Goal: Task Accomplishment & Management: Use online tool/utility

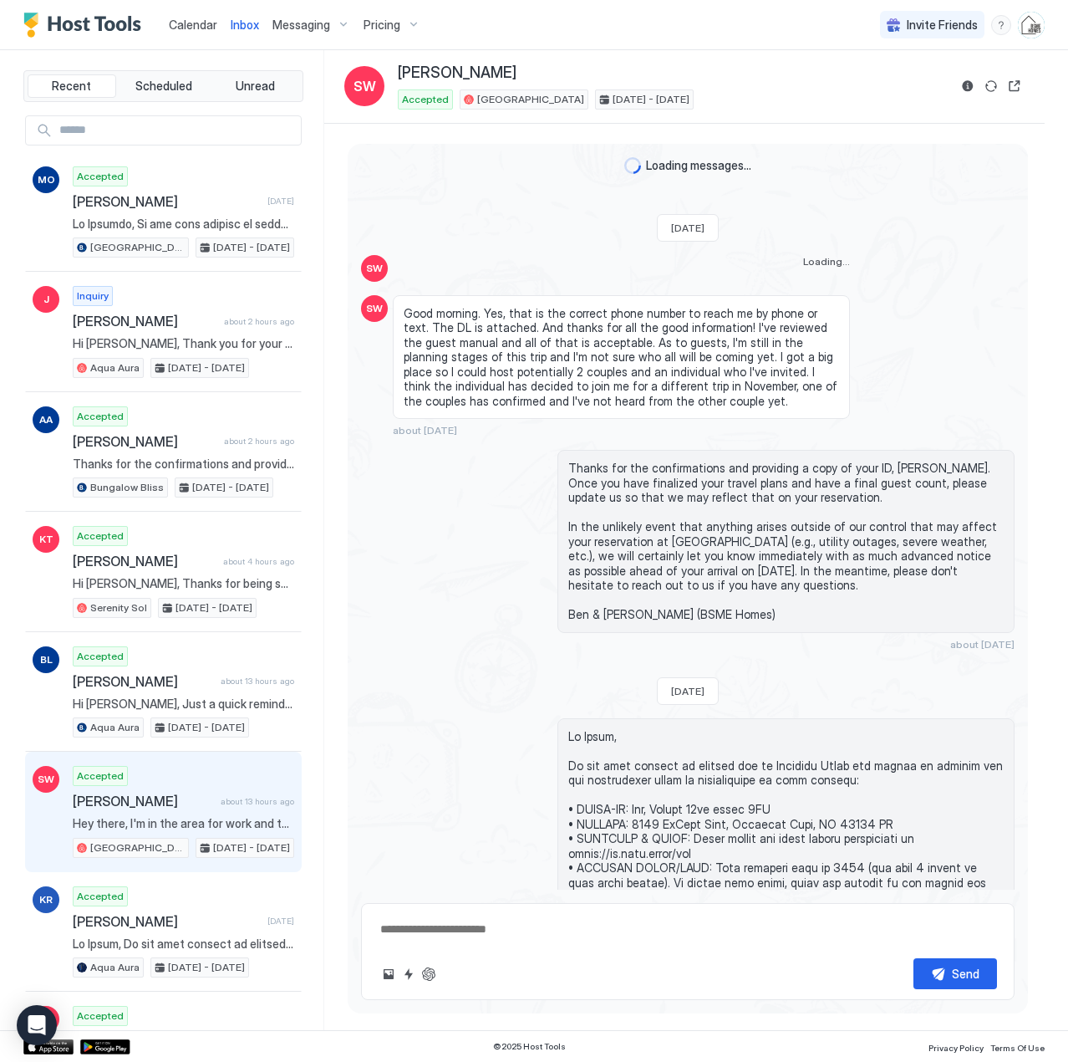
drag, startPoint x: 0, startPoint y: 0, endPoint x: 187, endPoint y: 22, distance: 188.5
click at [187, 22] on span "Calendar" at bounding box center [193, 25] width 48 height 14
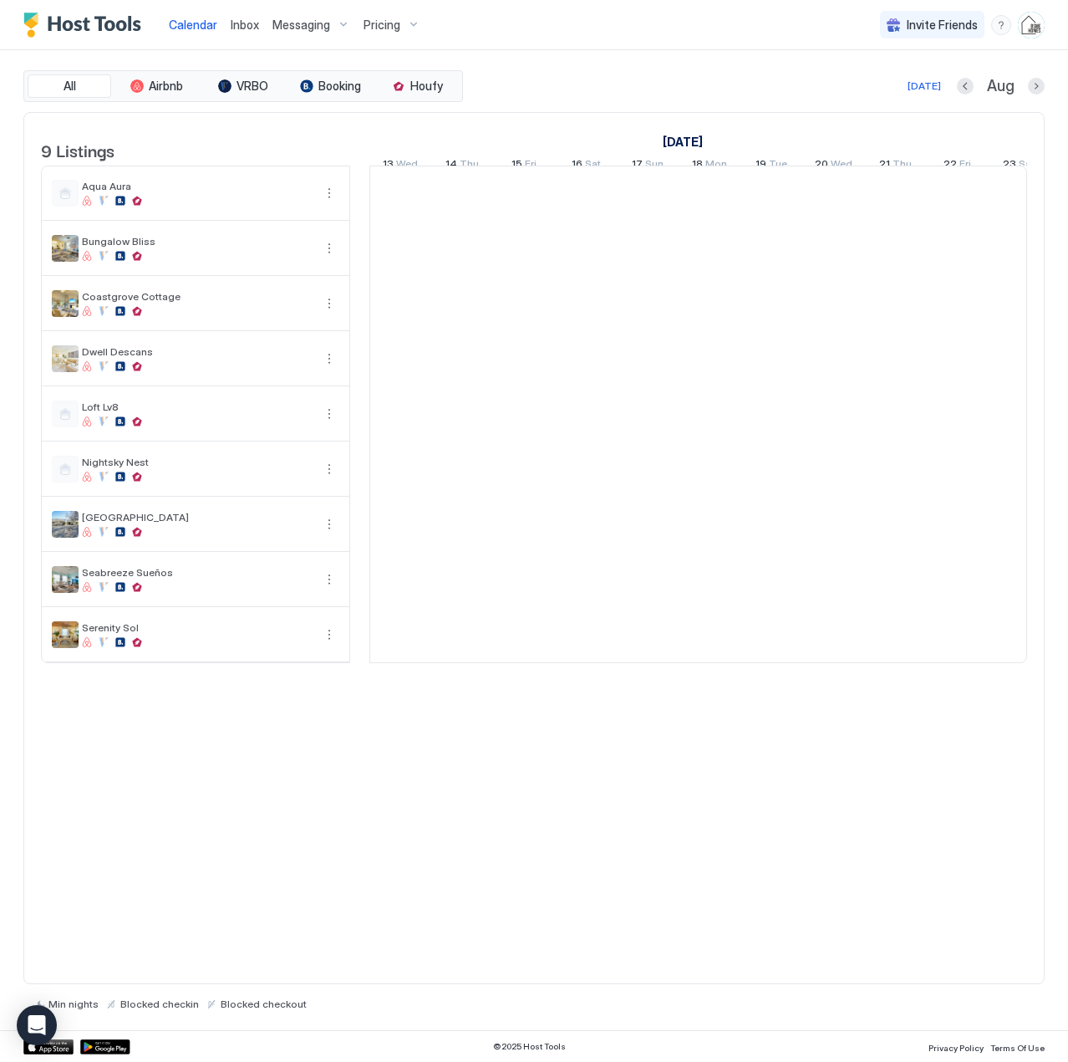
scroll to position [0, 929]
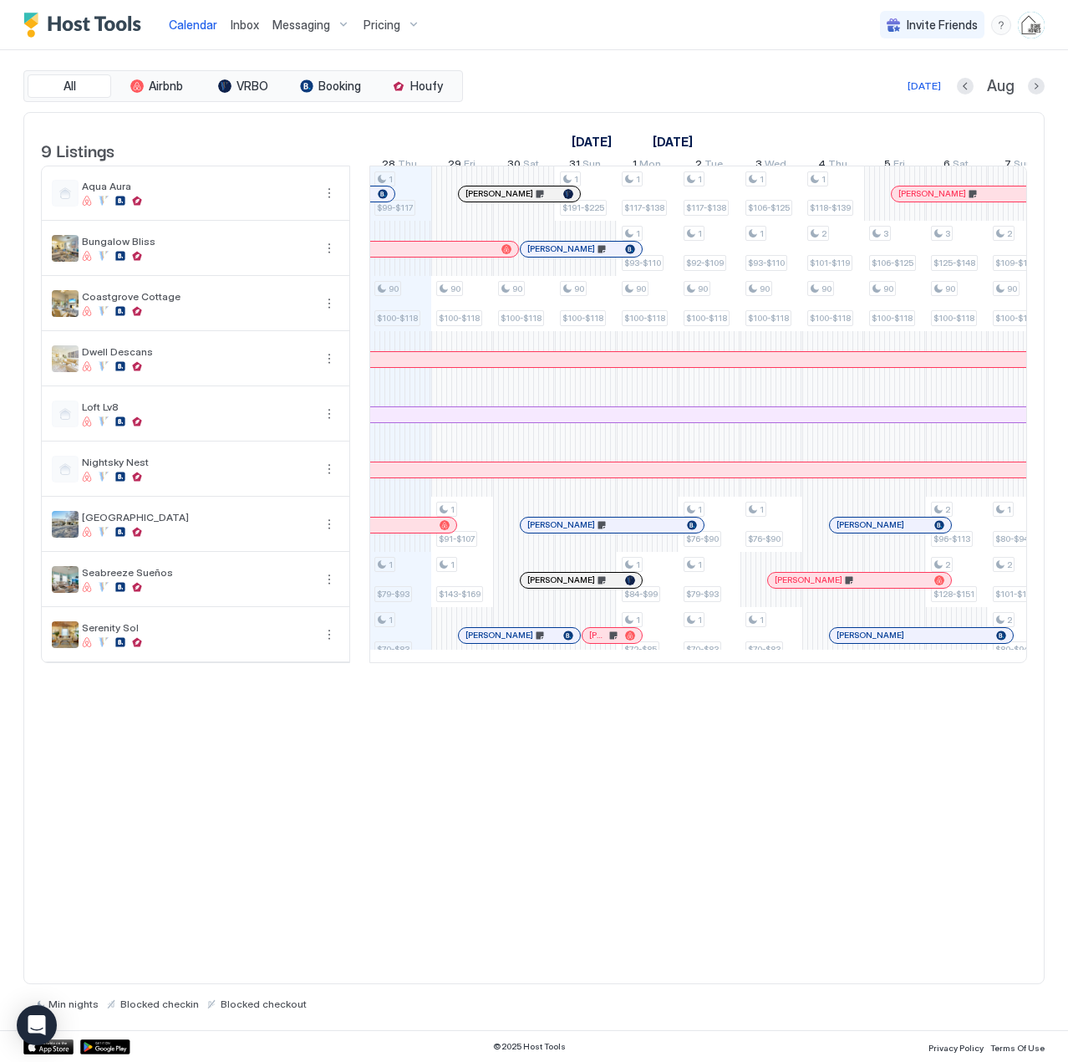
click at [248, 25] on span "Inbox" at bounding box center [245, 25] width 28 height 14
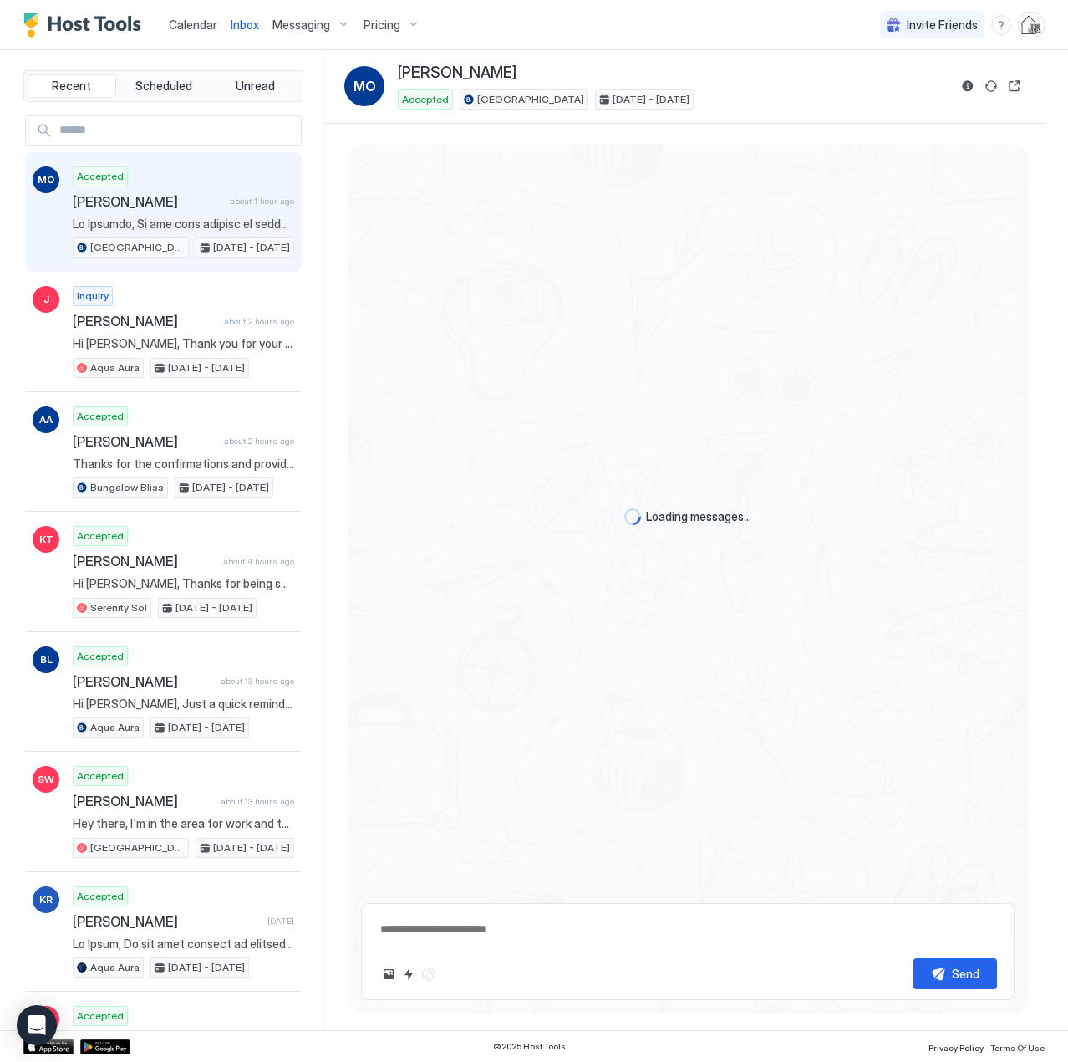
scroll to position [976, 0]
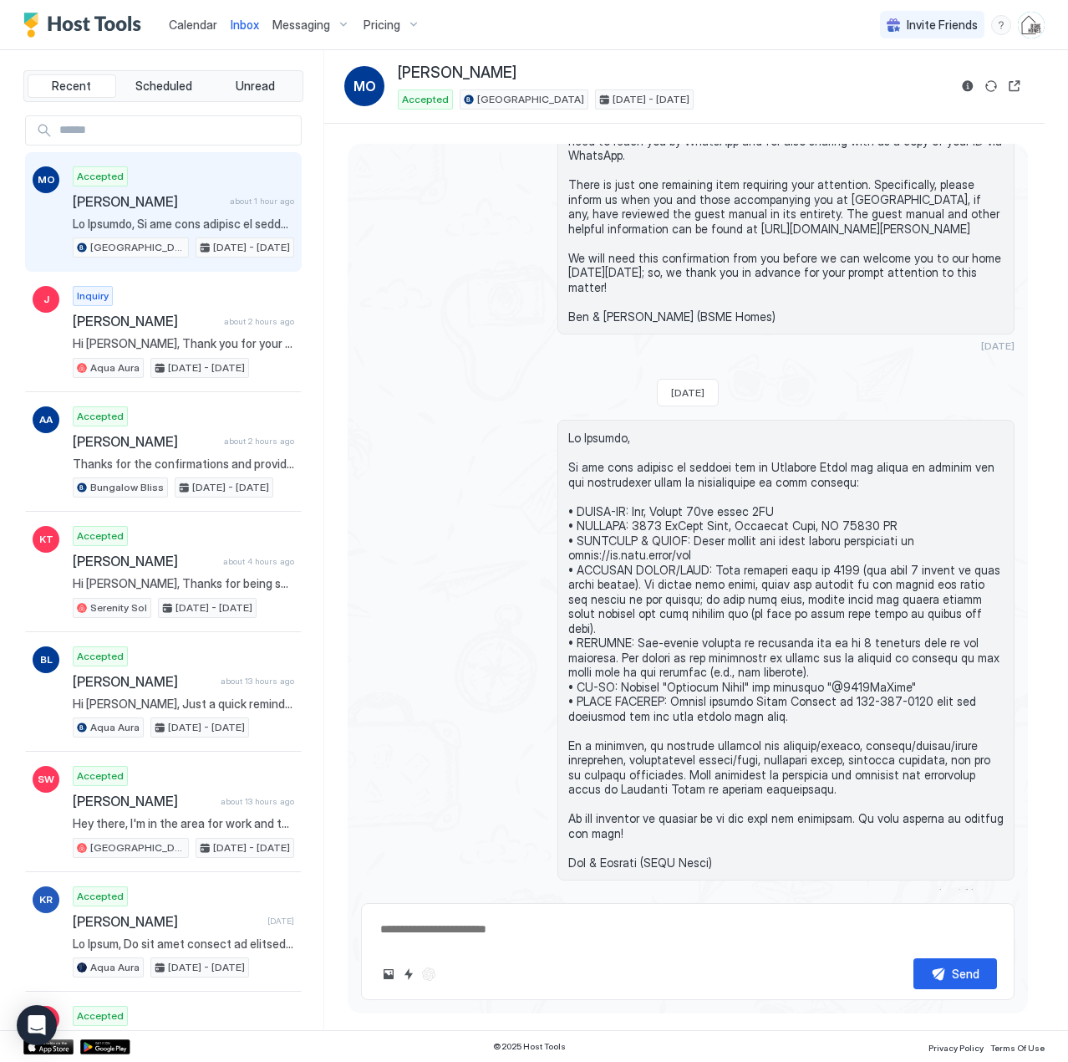
click at [204, 211] on div "Accepted [PERSON_NAME] about 1 hour ago [GEOGRAPHIC_DATA] [DATE] - [DATE]" at bounding box center [184, 212] width 222 height 92
click at [194, 24] on span "Calendar" at bounding box center [193, 25] width 48 height 14
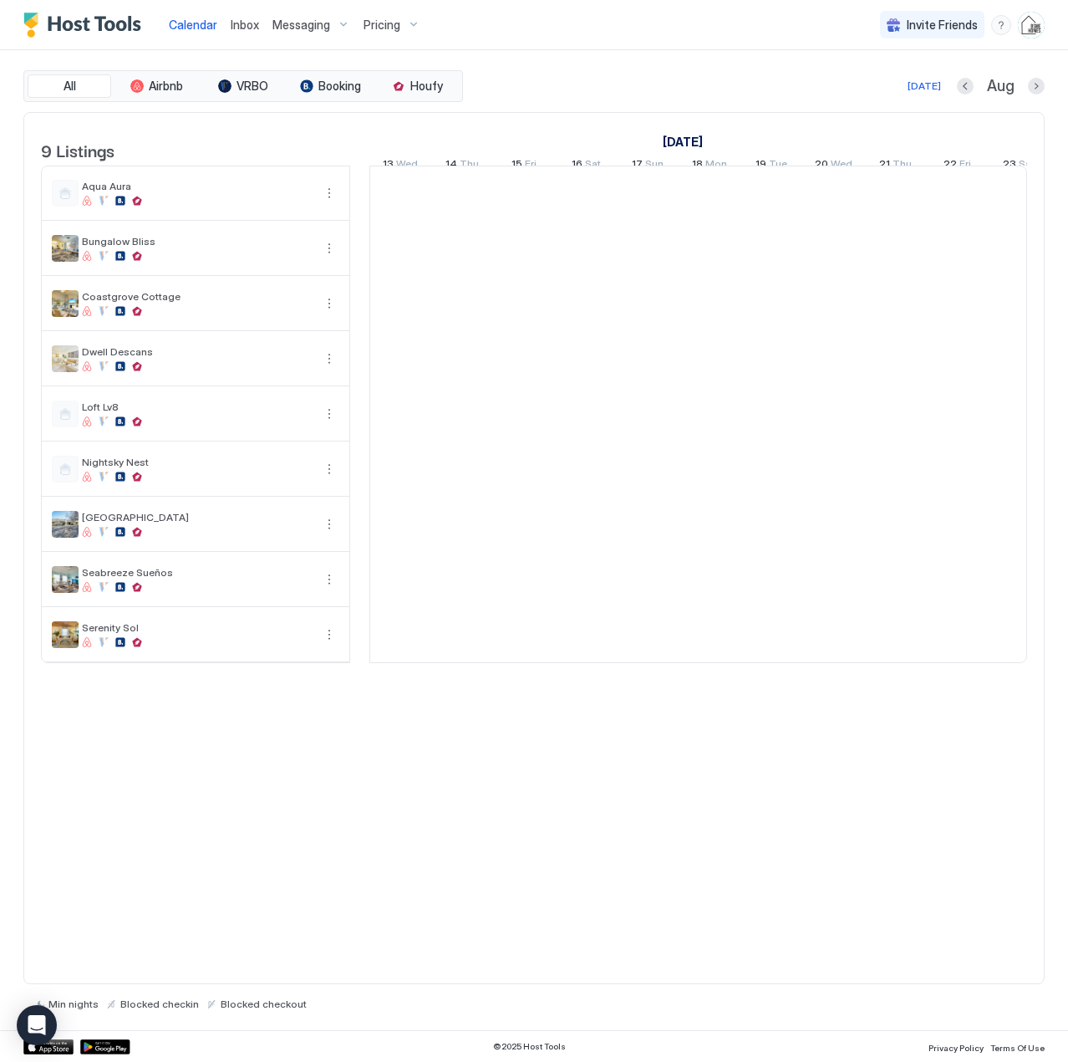
scroll to position [0, 929]
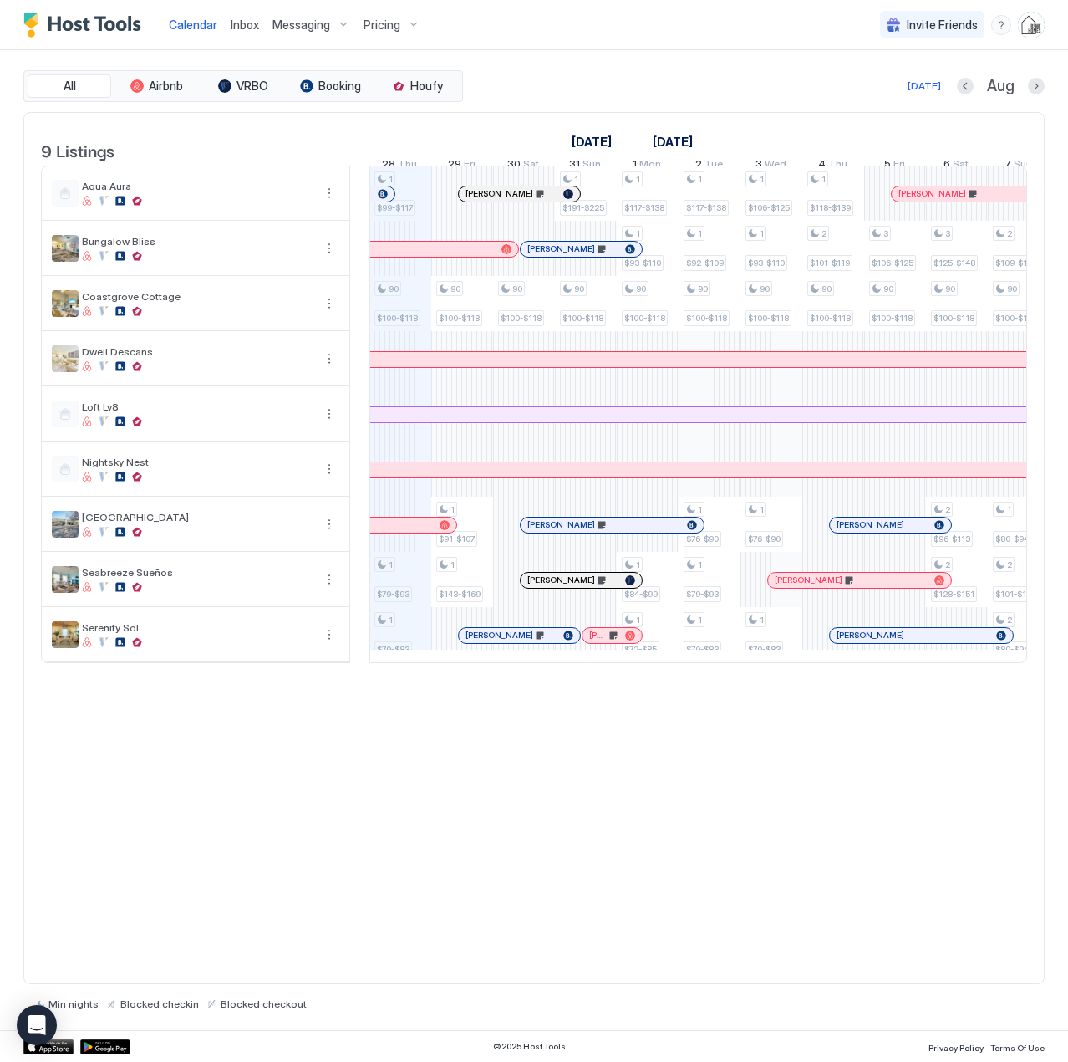
click at [247, 24] on span "Inbox" at bounding box center [245, 25] width 28 height 14
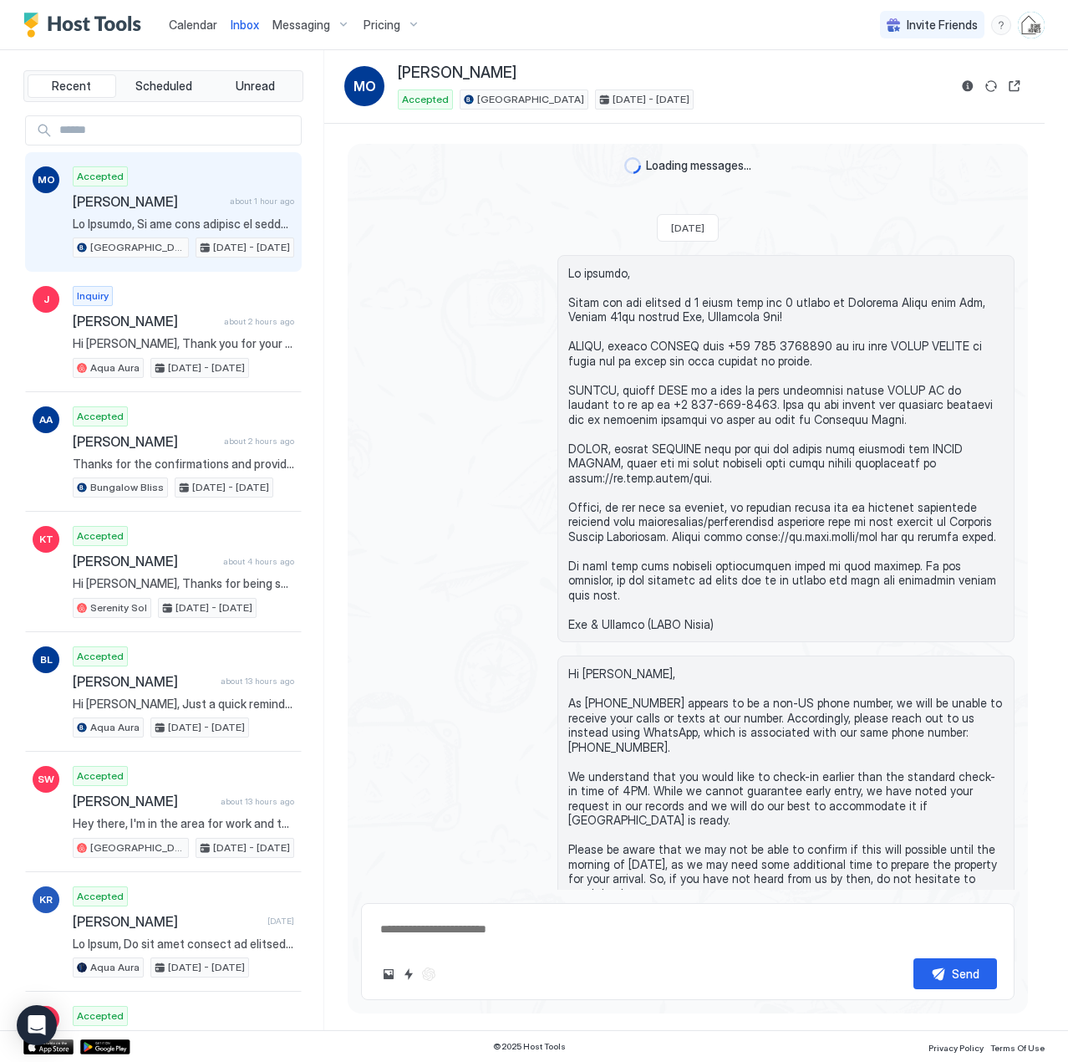
scroll to position [976, 0]
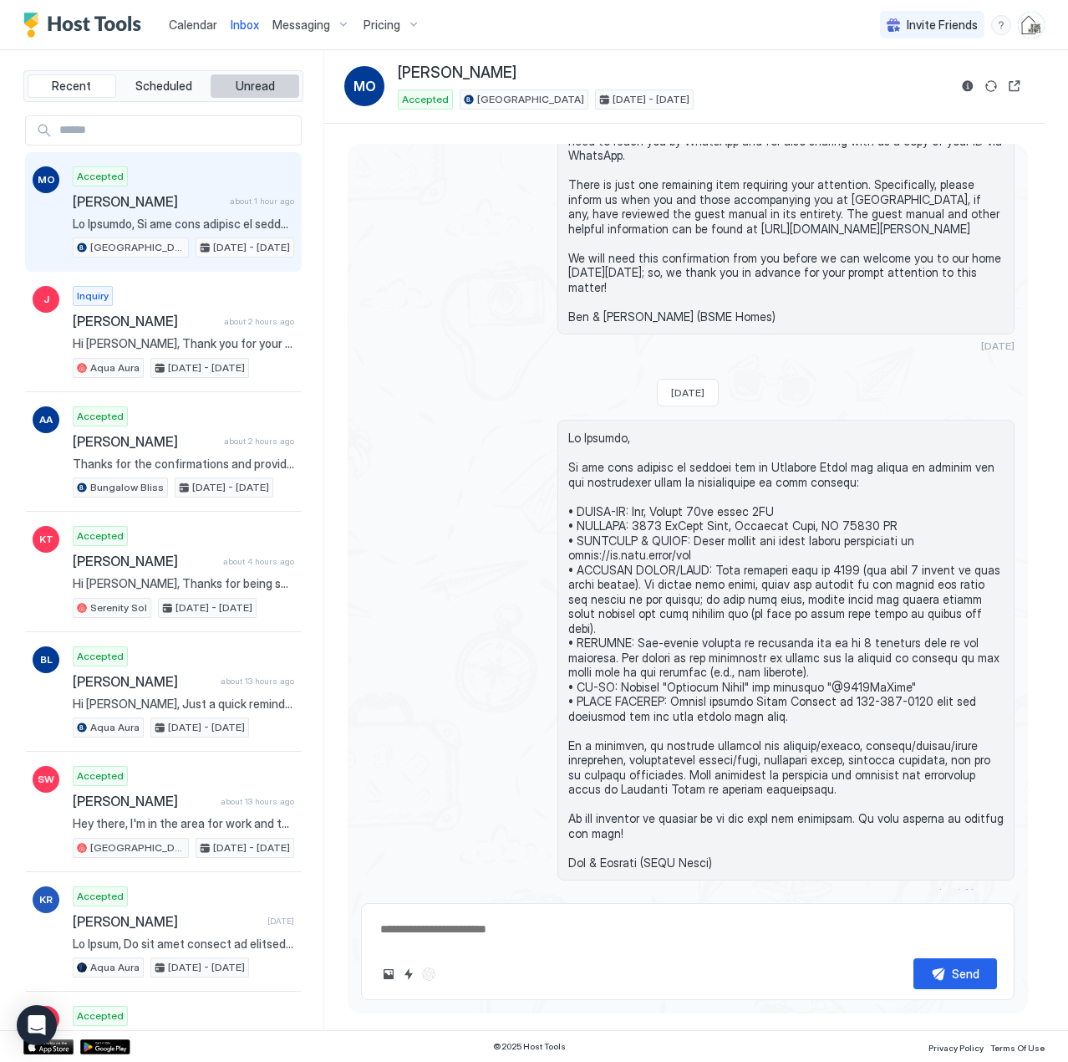
click at [236, 86] on span "Unread" at bounding box center [255, 86] width 39 height 15
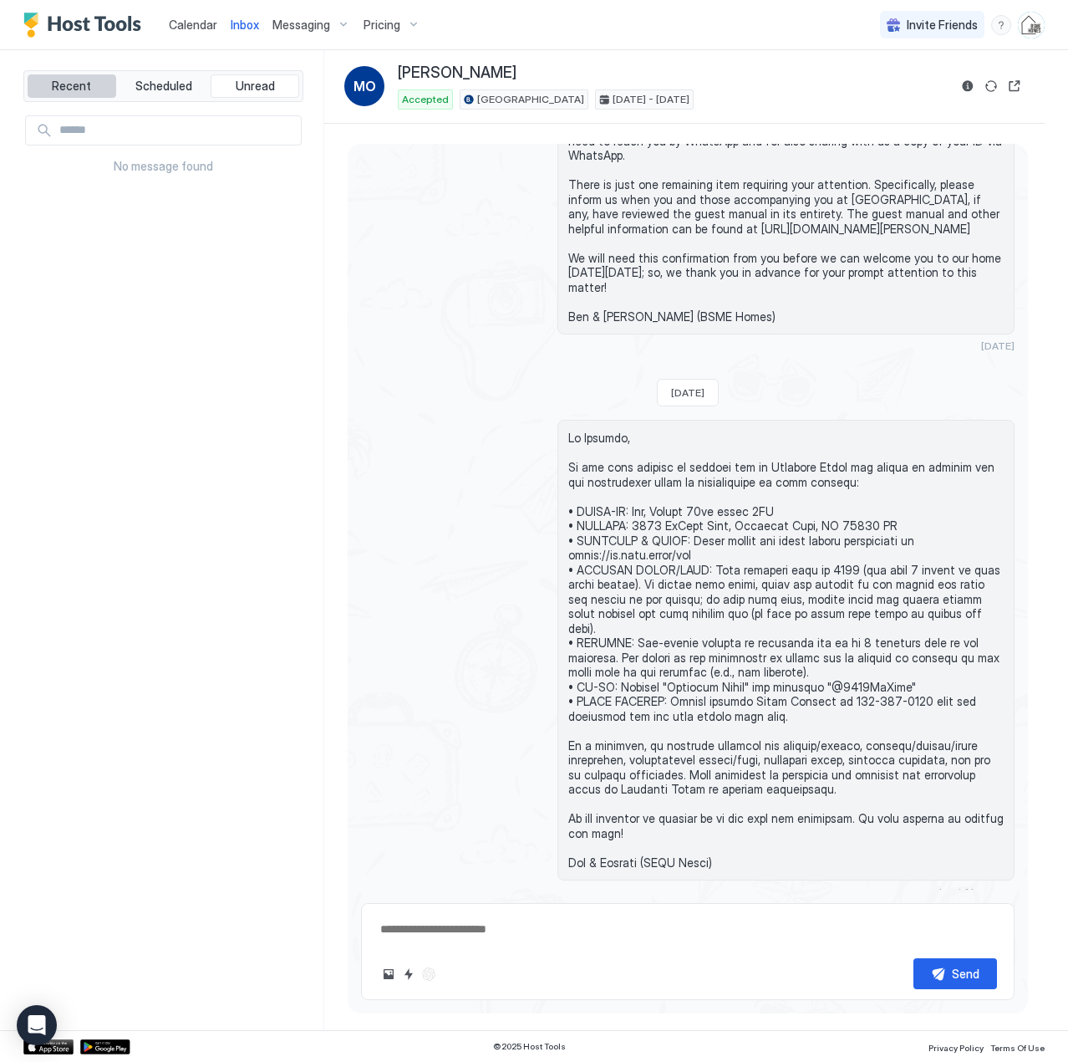
click at [78, 83] on span "Recent" at bounding box center [71, 86] width 39 height 15
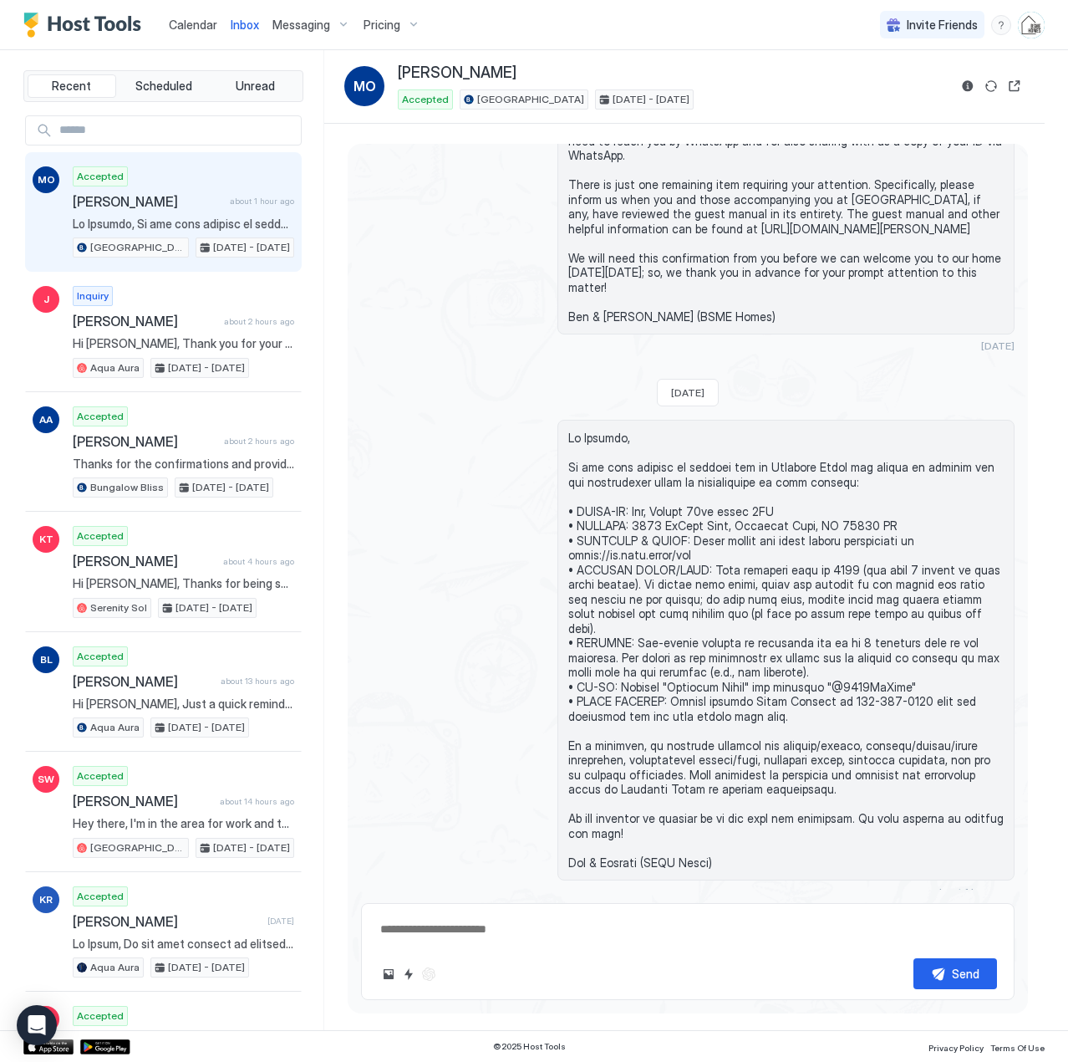
click at [187, 130] on input "Input Field" at bounding box center [177, 130] width 248 height 28
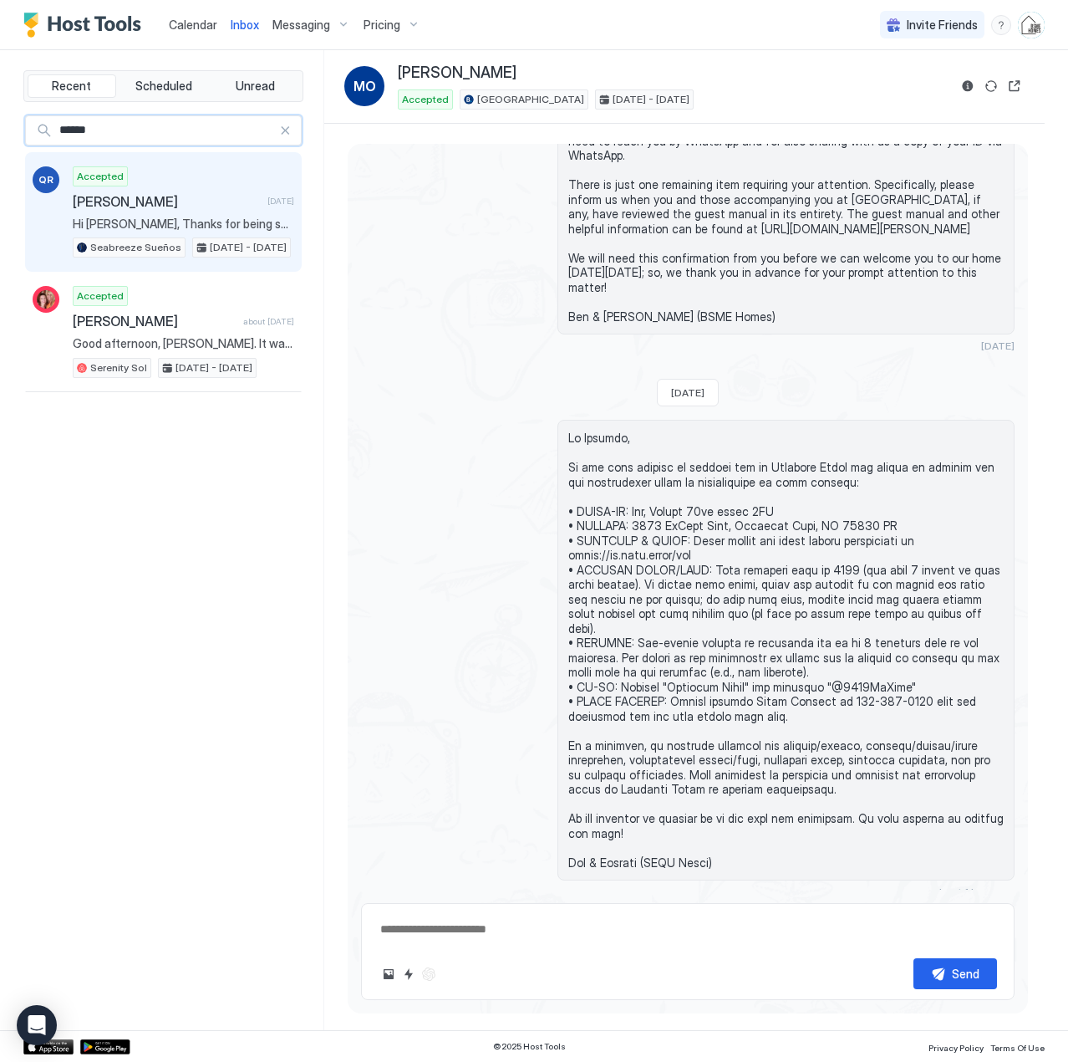
click at [192, 201] on span "[PERSON_NAME]" at bounding box center [167, 201] width 188 height 17
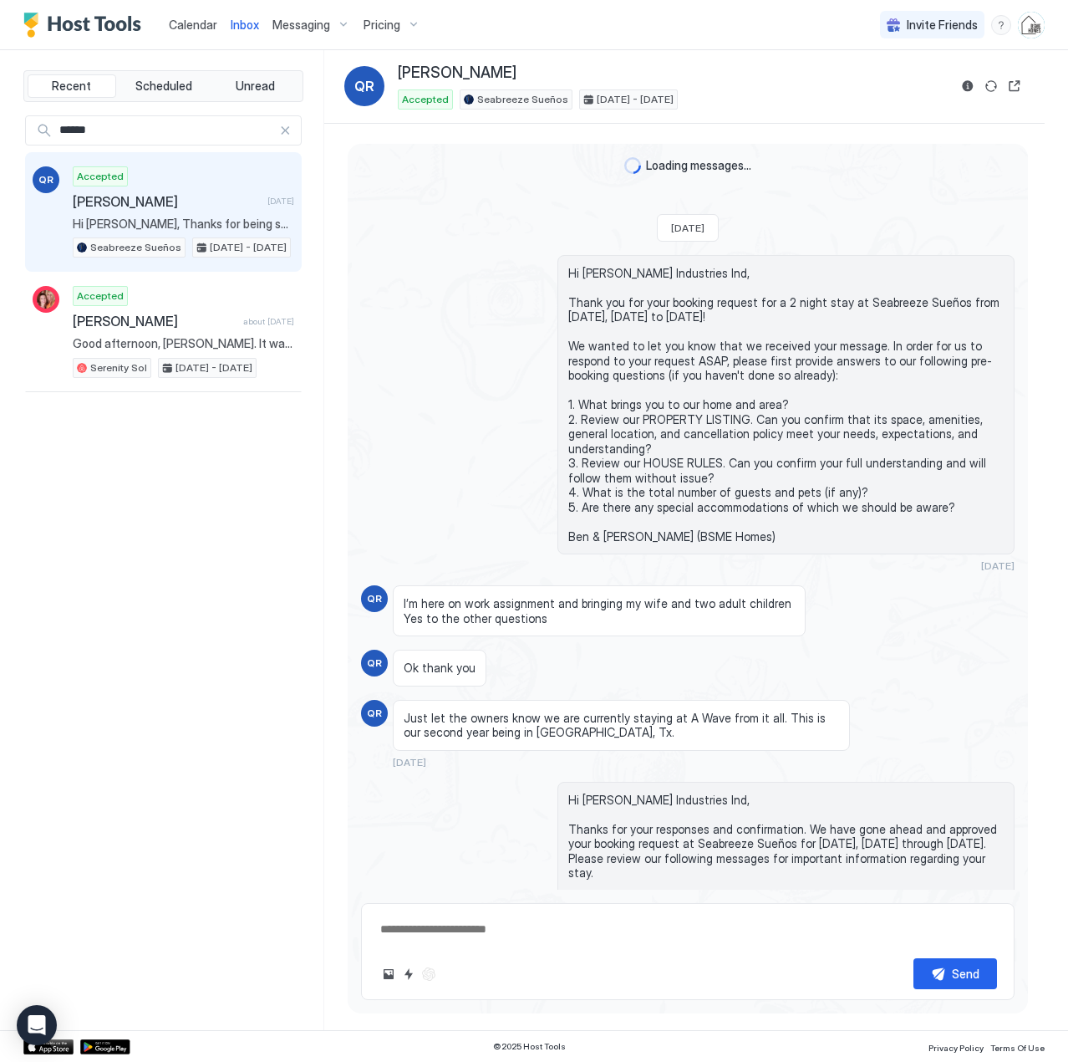
scroll to position [2695, 0]
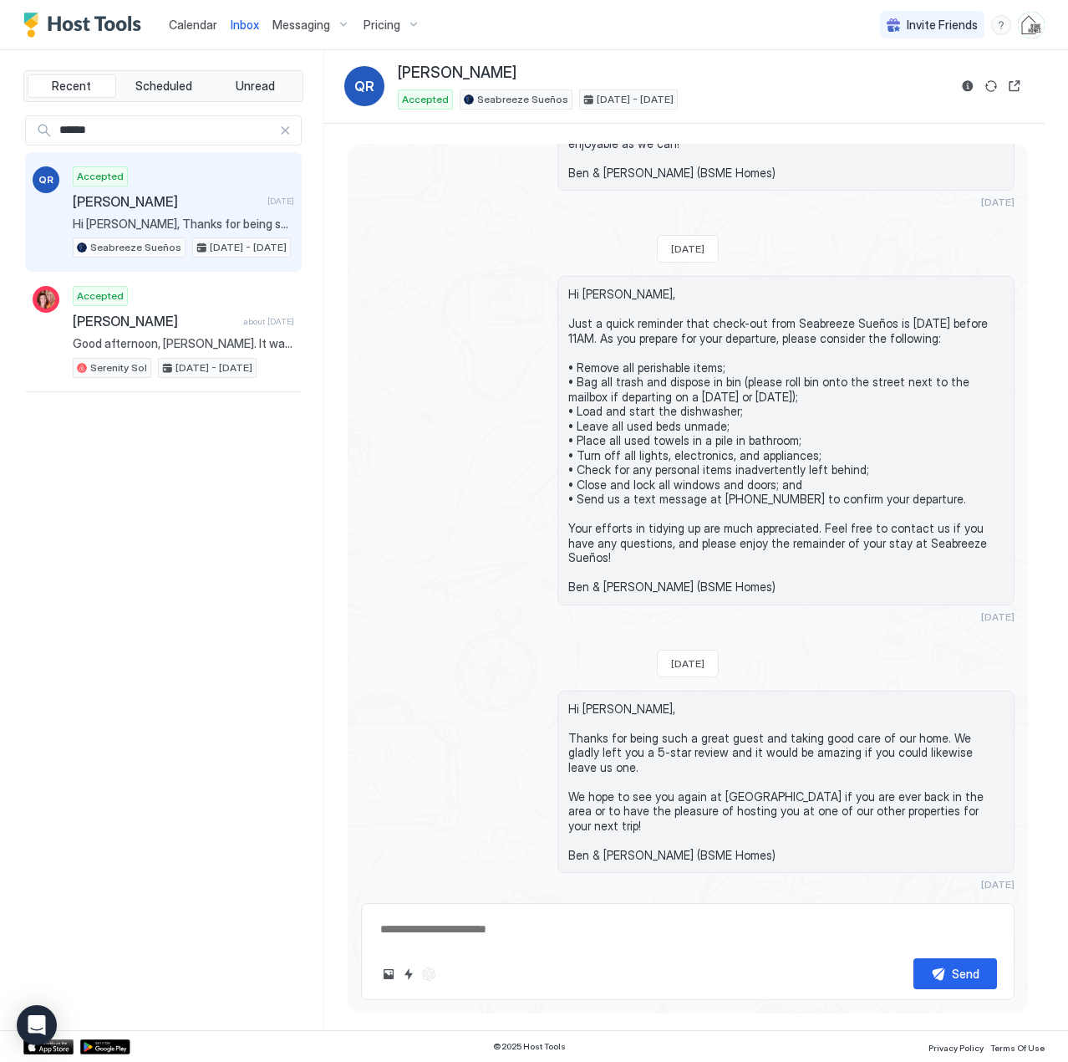
click at [0, 125] on html "Calendar Inbox Messaging Pricing Invite Friends BH Recent Scheduled Unread ****…" at bounding box center [534, 531] width 1068 height 1062
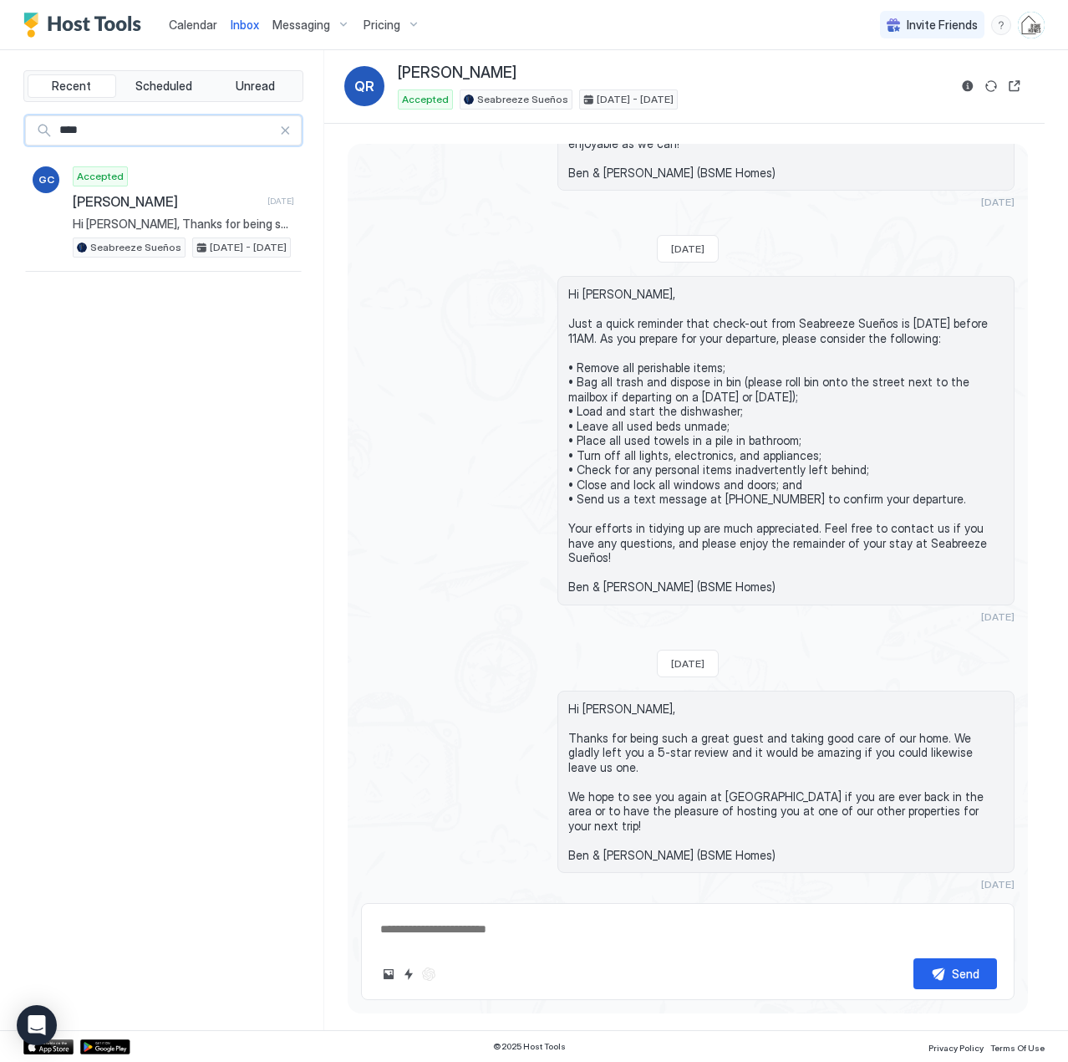
type input "****"
